Goal: Navigation & Orientation: Find specific page/section

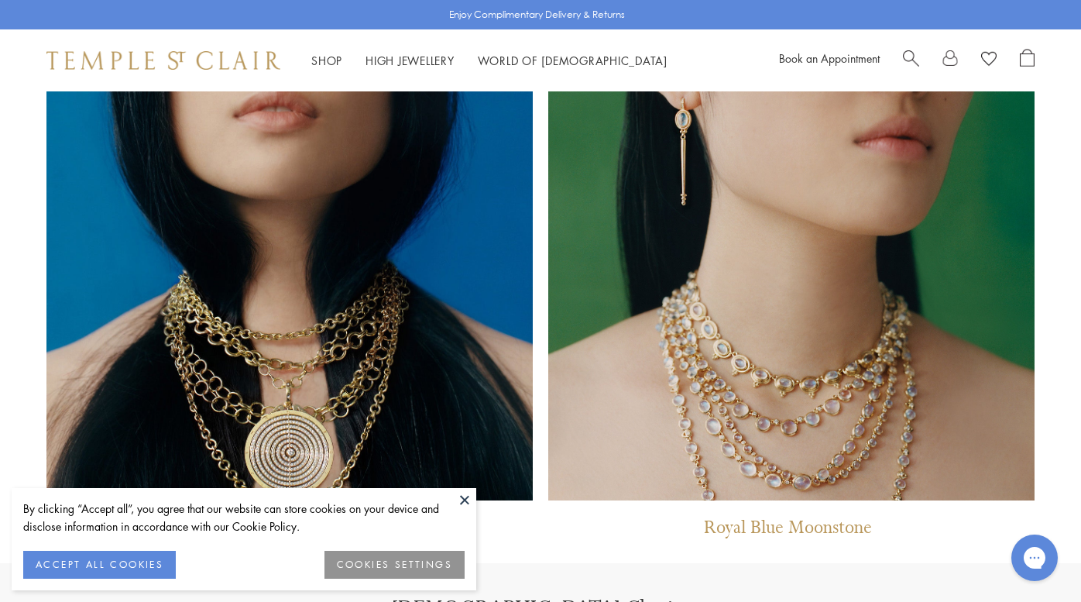
scroll to position [1253, 0]
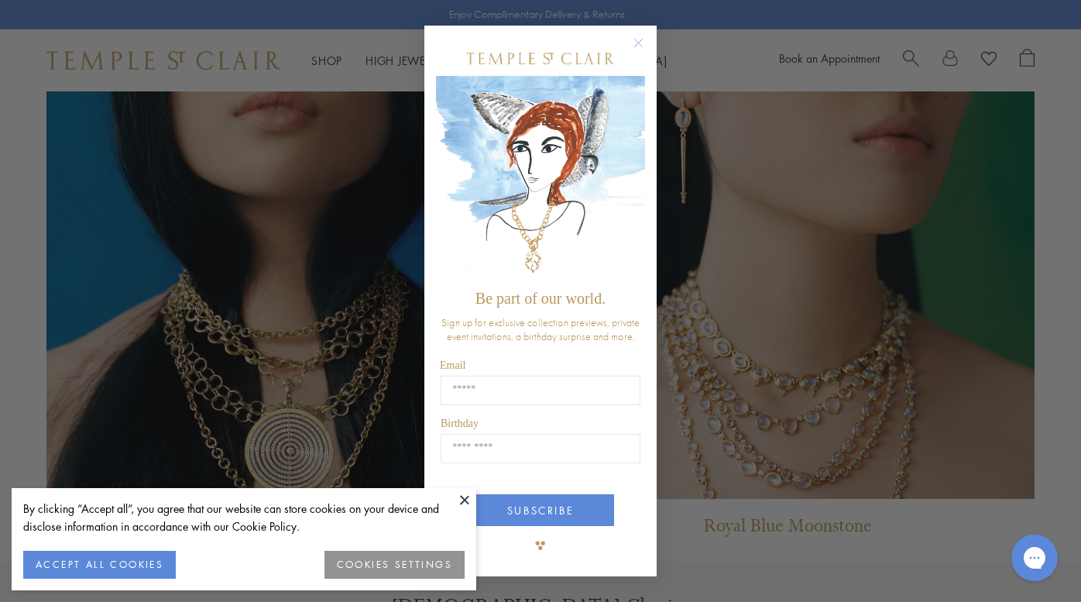
click at [462, 493] on button at bounding box center [464, 499] width 23 height 23
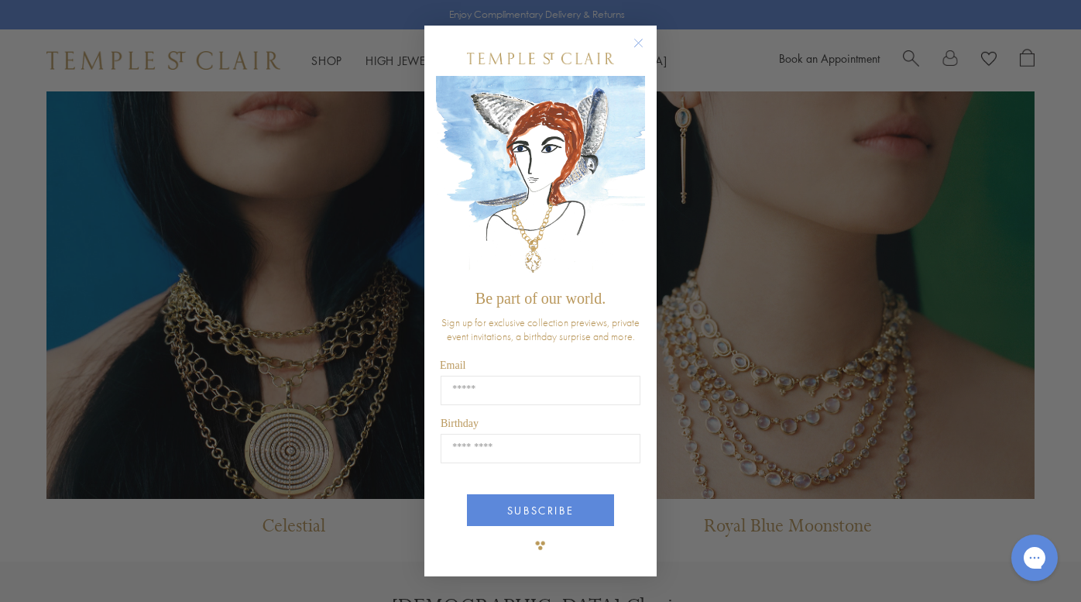
click at [638, 49] on circle "Close dialog" at bounding box center [639, 42] width 19 height 19
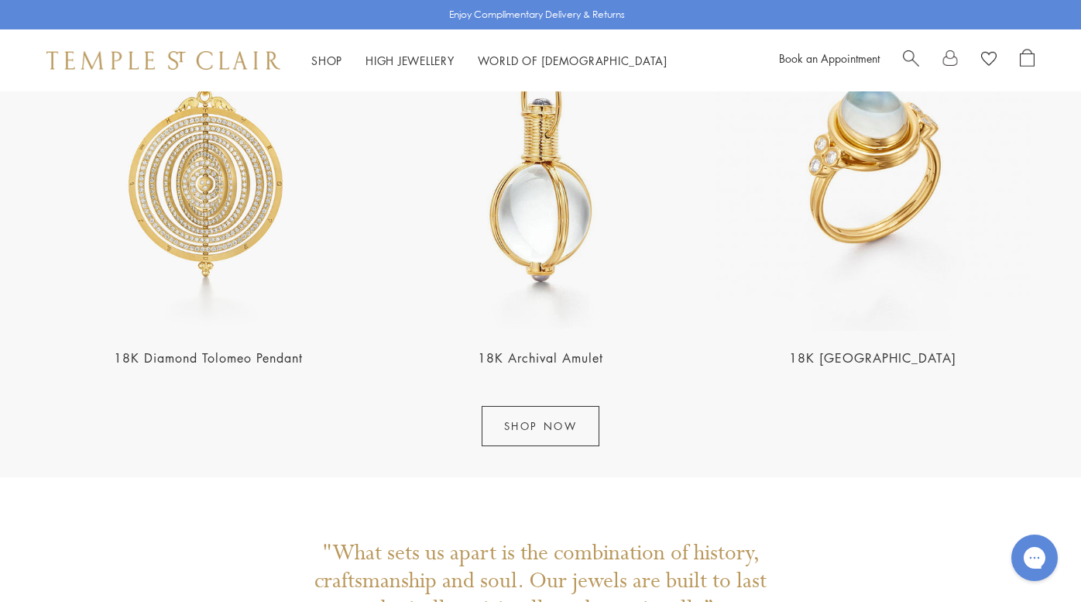
scroll to position [1891, 0]
click at [423, 60] on link "High Jewellery High Jewellery" at bounding box center [410, 60] width 89 height 15
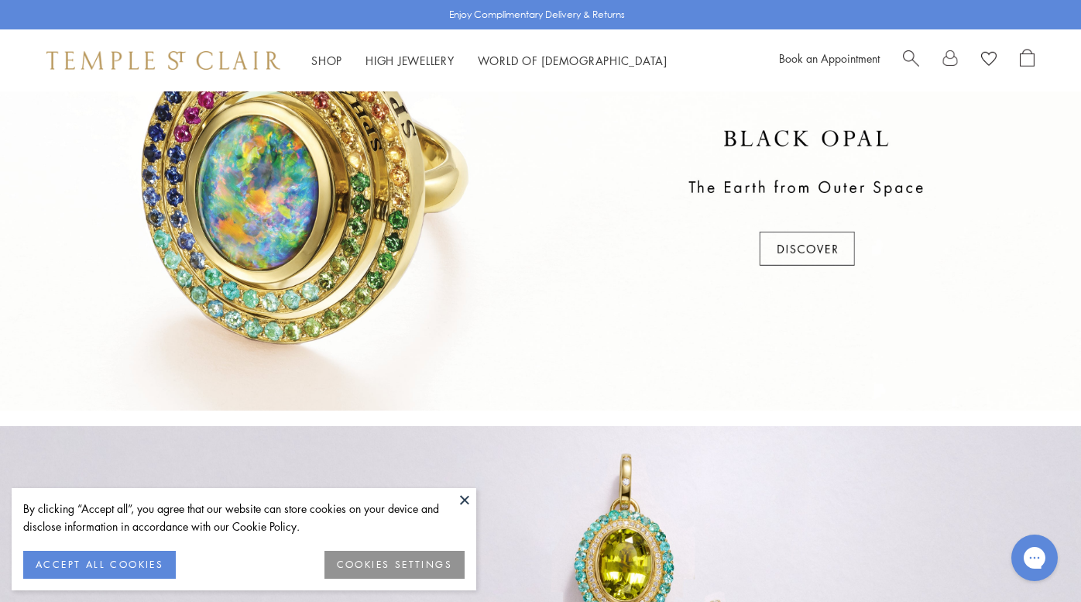
scroll to position [545, 0]
click at [466, 503] on button at bounding box center [464, 499] width 23 height 23
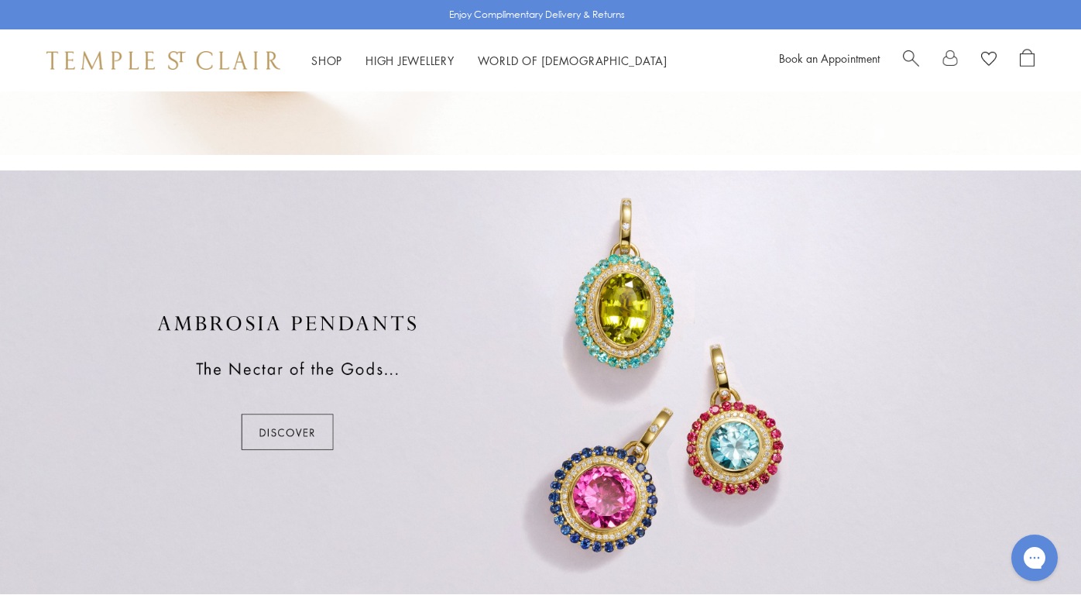
scroll to position [1007, 0]
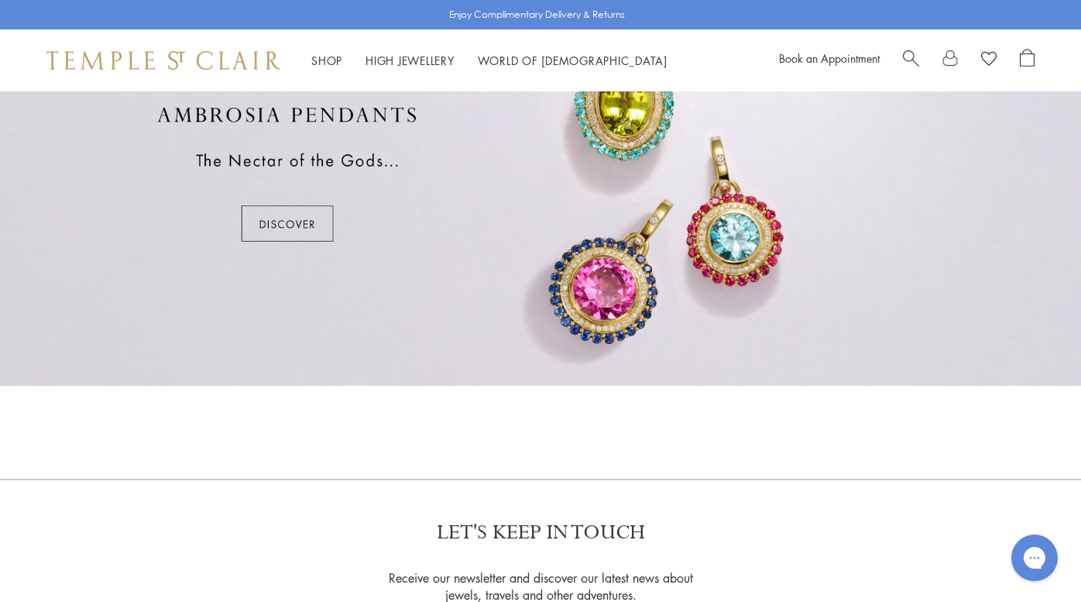
click at [280, 218] on div at bounding box center [540, 174] width 1081 height 424
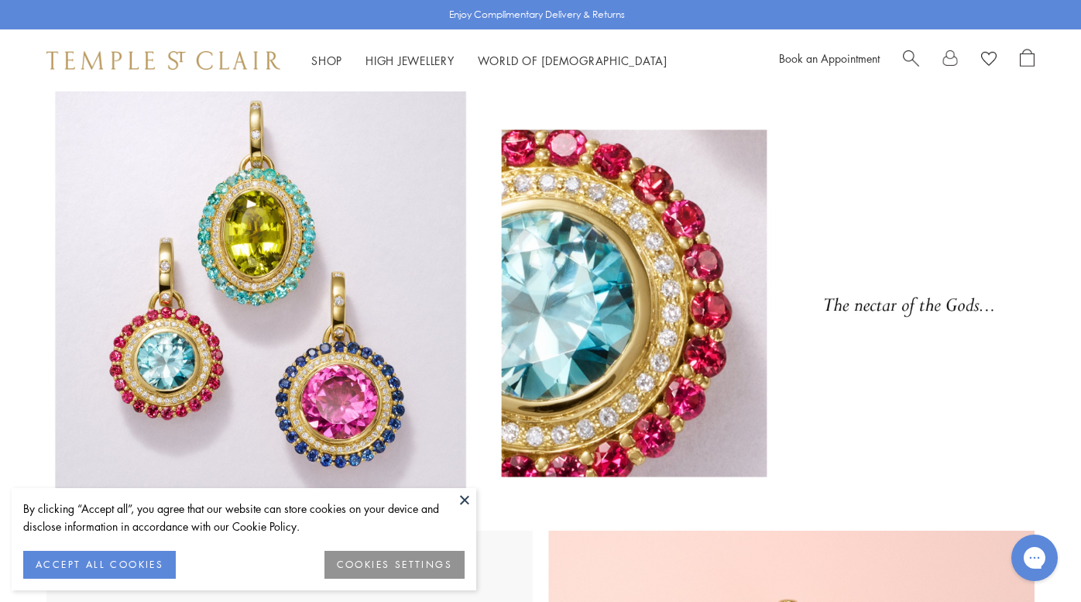
click at [463, 502] on button at bounding box center [464, 499] width 23 height 23
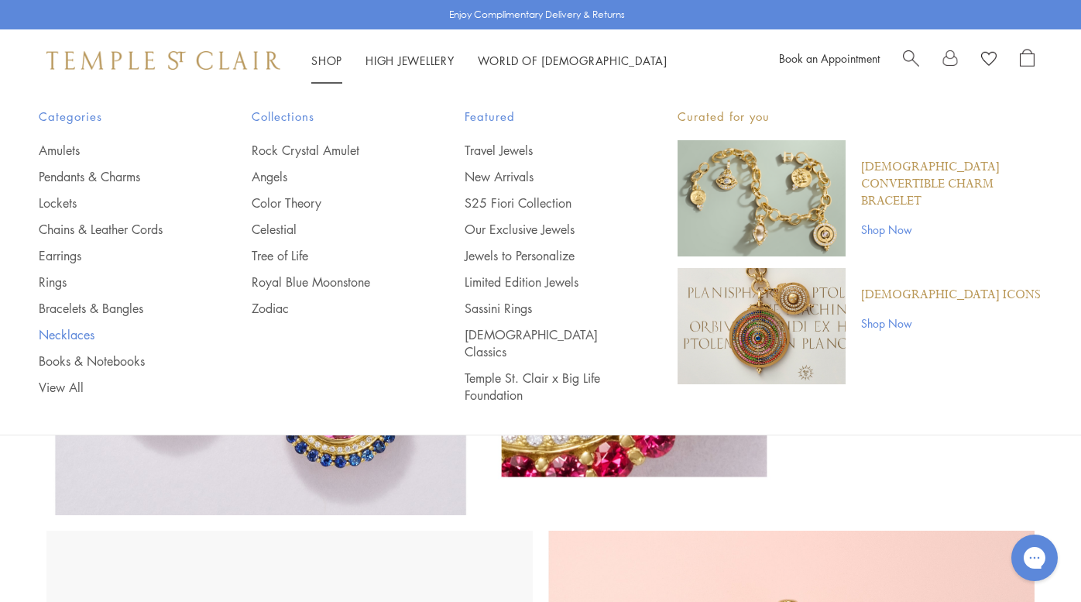
click at [84, 336] on link "Necklaces" at bounding box center [114, 334] width 151 height 17
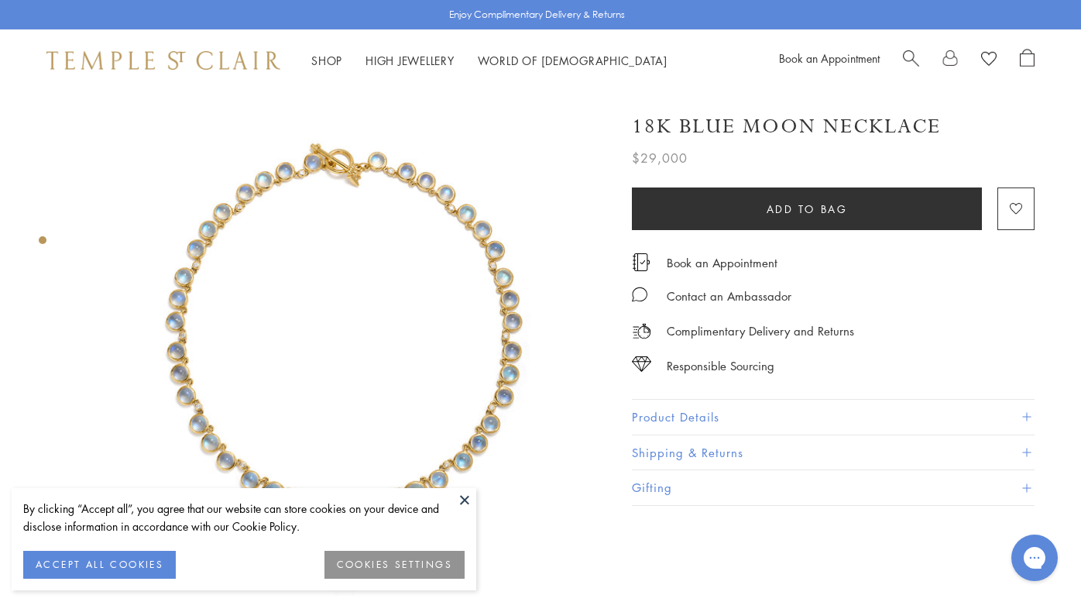
click at [465, 496] on button at bounding box center [464, 499] width 23 height 23
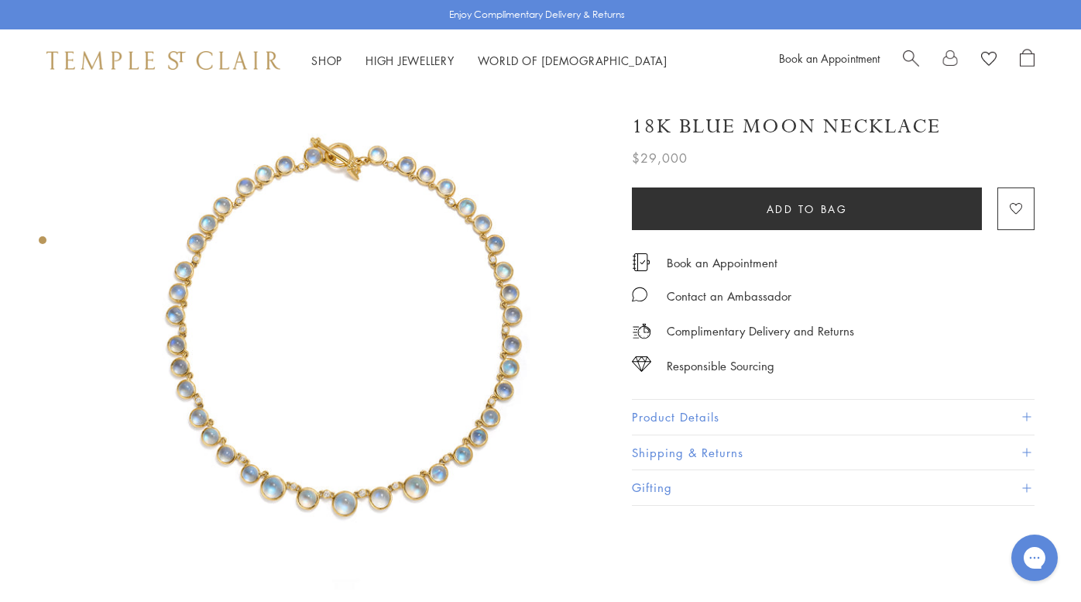
scroll to position [7, 0]
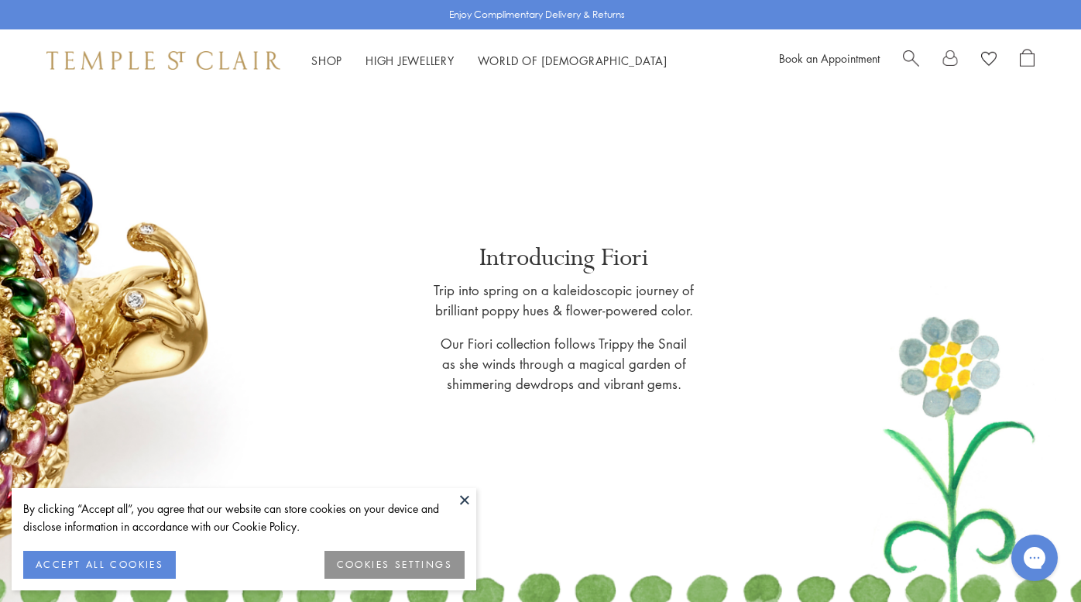
scroll to position [24, 0]
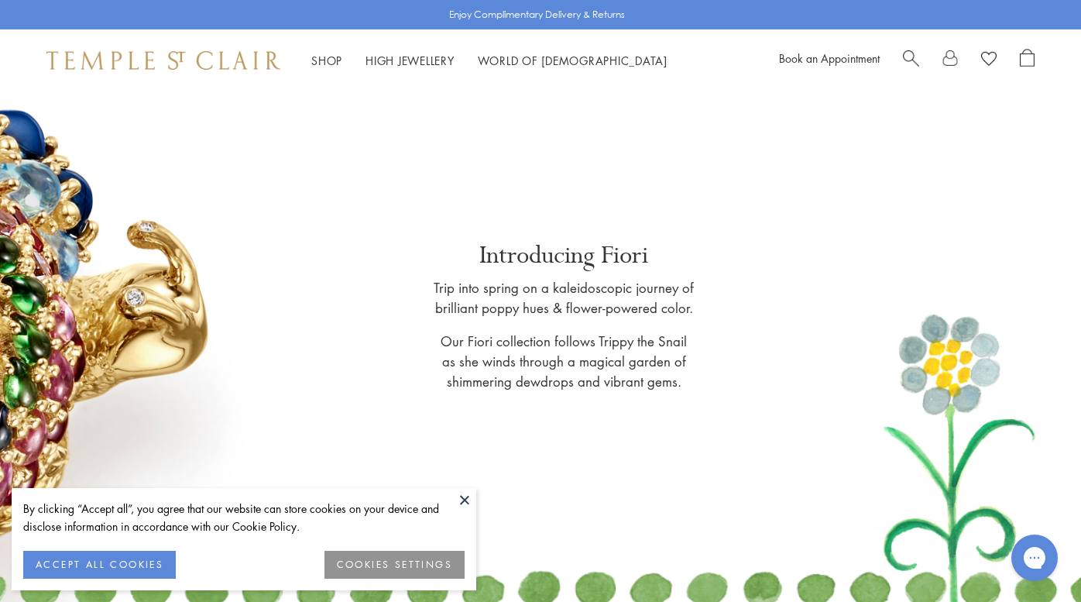
click at [467, 498] on button at bounding box center [464, 499] width 23 height 23
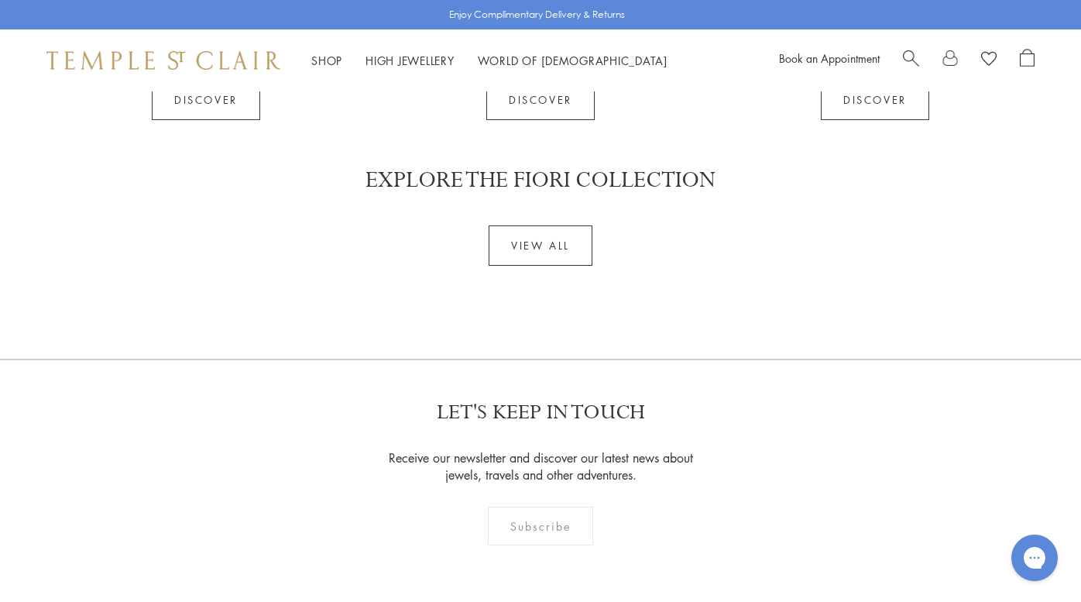
scroll to position [4137, 0]
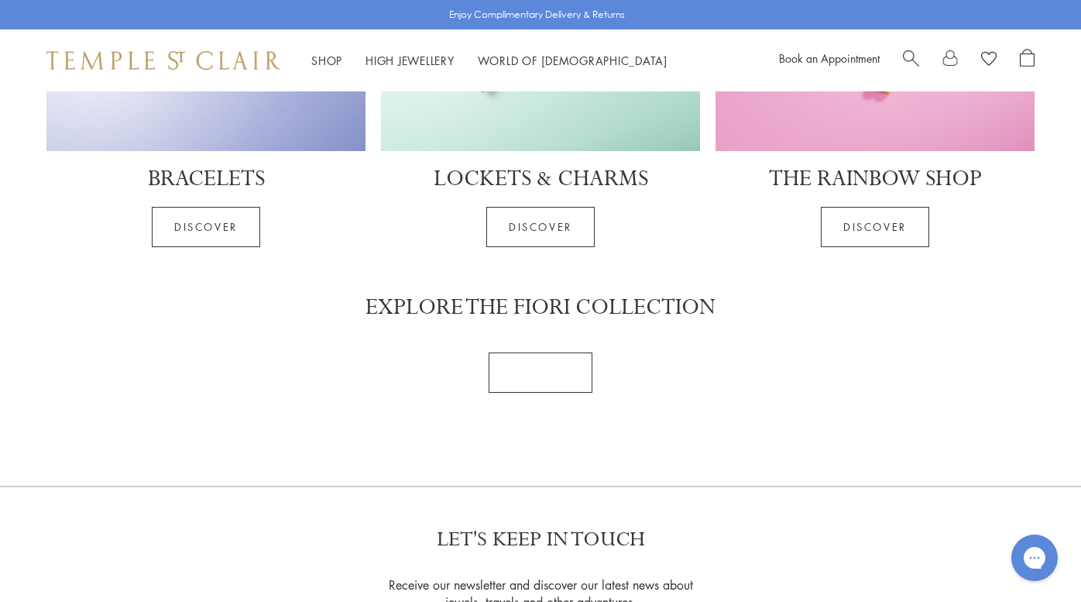
click at [544, 352] on link "VIEW ALL" at bounding box center [541, 372] width 104 height 40
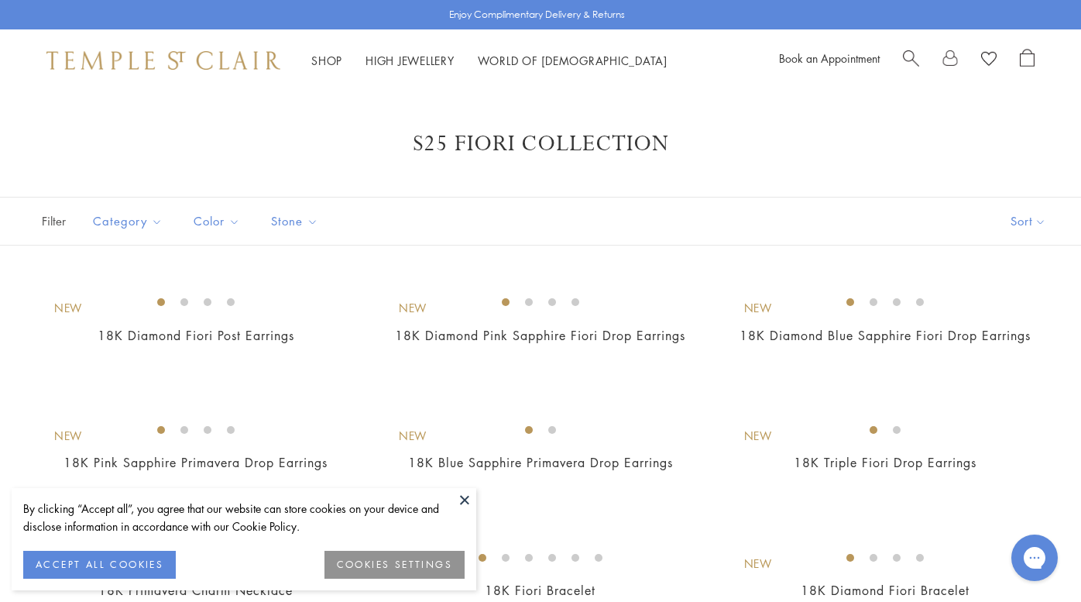
click at [462, 499] on button at bounding box center [464, 499] width 23 height 23
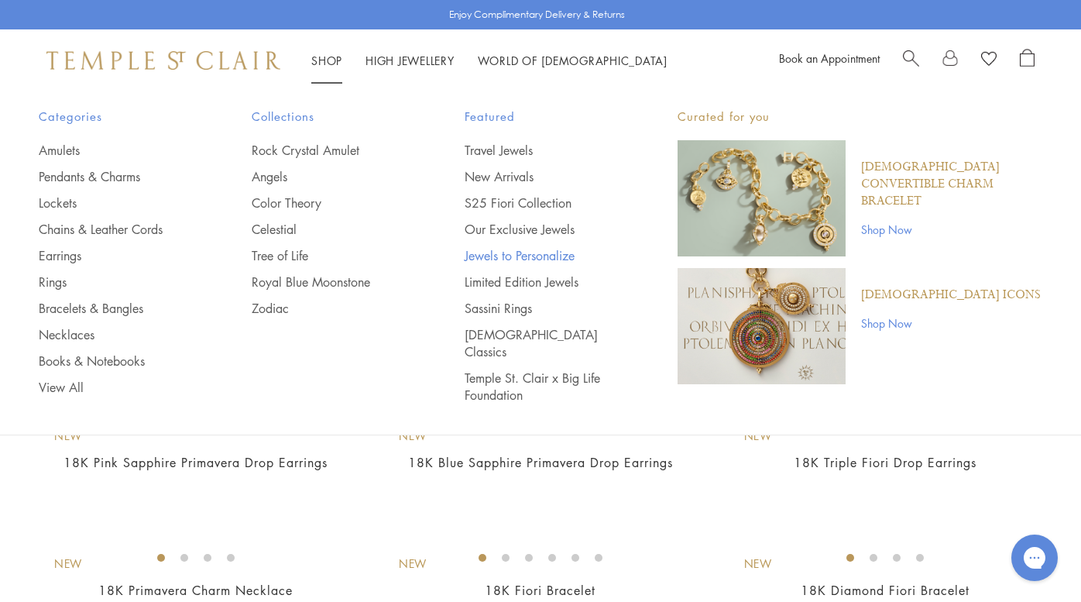
click at [508, 247] on link "Jewels to Personalize" at bounding box center [540, 255] width 151 height 17
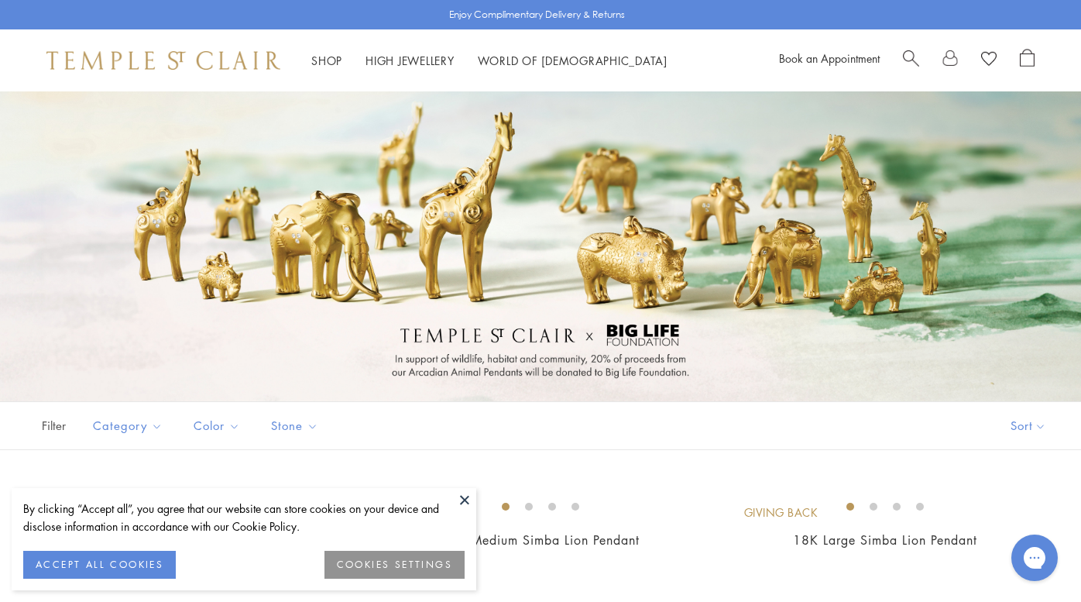
click at [470, 497] on button at bounding box center [464, 499] width 23 height 23
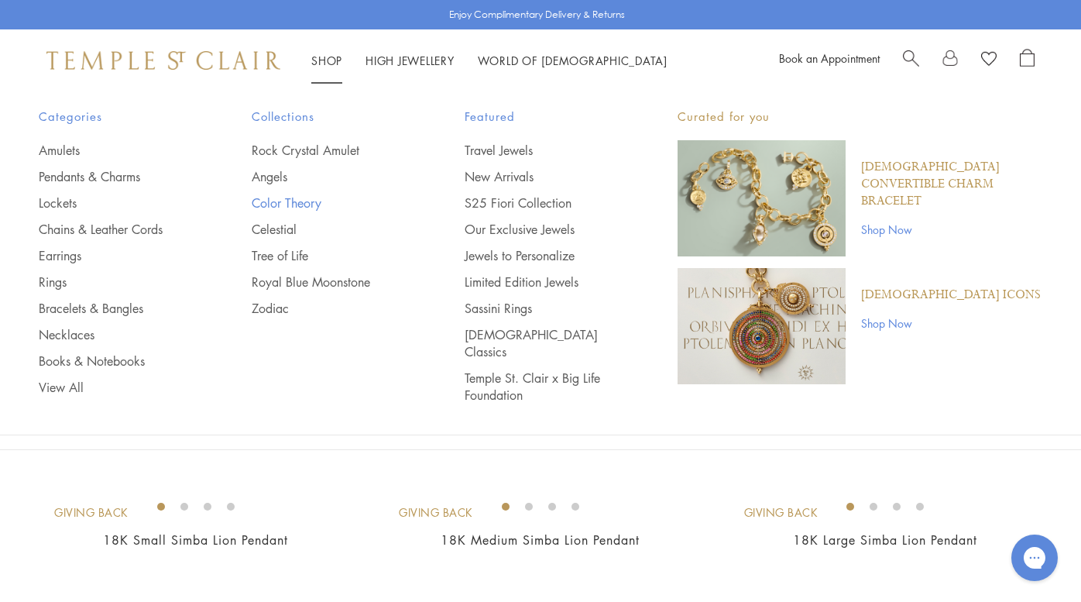
click at [281, 199] on link "Color Theory" at bounding box center [327, 202] width 151 height 17
